Goal: Check status: Check status

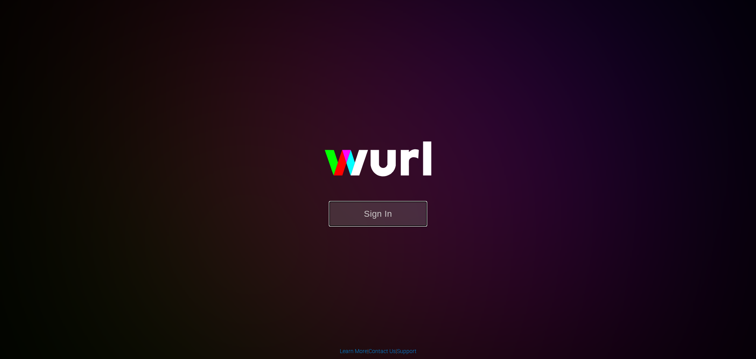
click at [382, 219] on button "Sign In" at bounding box center [378, 214] width 98 height 26
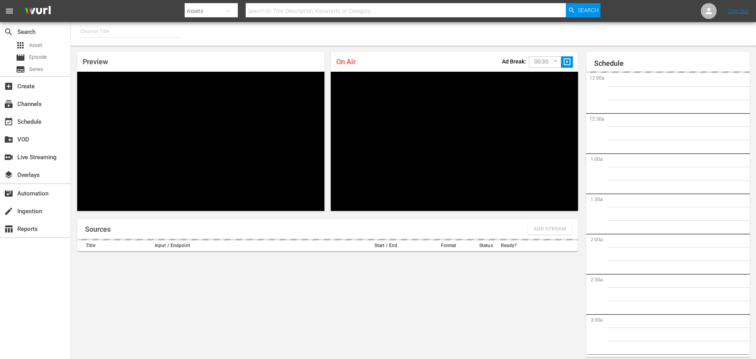
type input "FIFA+ English Global (1781)"
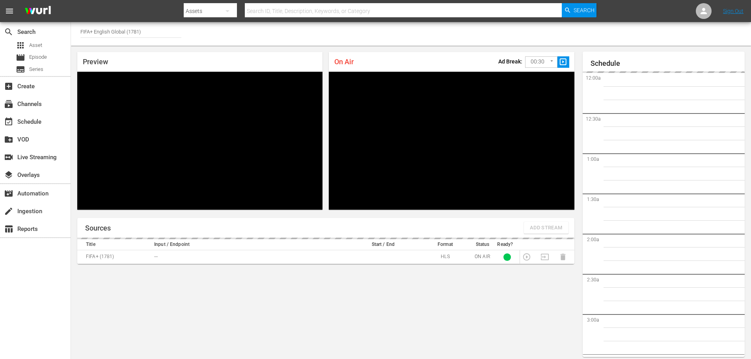
scroll to position [29, 0]
type input "FIFA+ [DEMOGRAPHIC_DATA] Local (1778)"
